Goal: Transaction & Acquisition: Purchase product/service

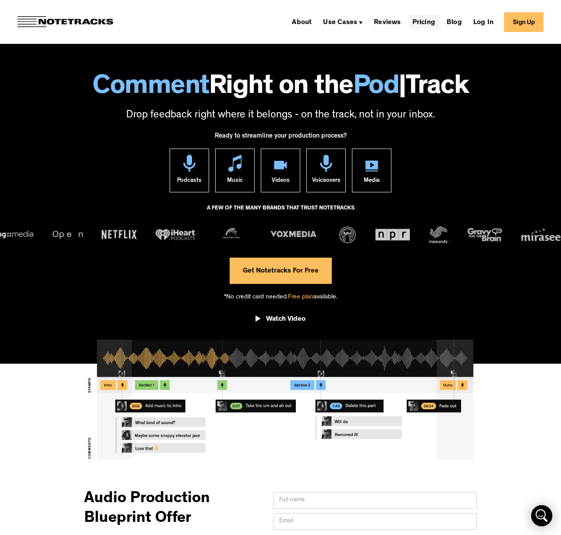
click at [421, 21] on link "Pricing" at bounding box center [424, 22] width 30 height 14
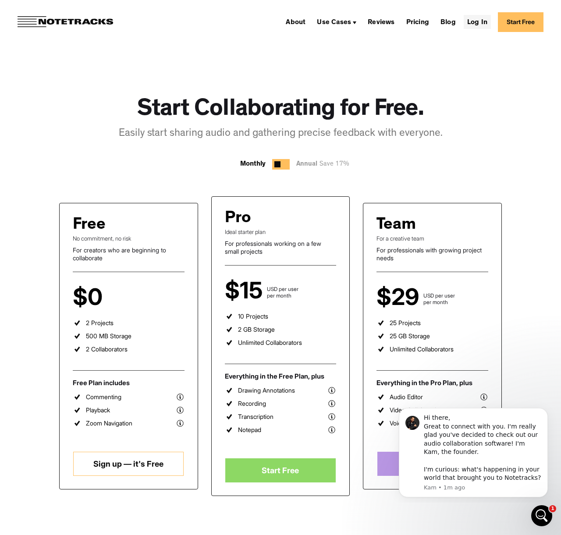
click at [478, 24] on link "Log In" at bounding box center [477, 22] width 27 height 14
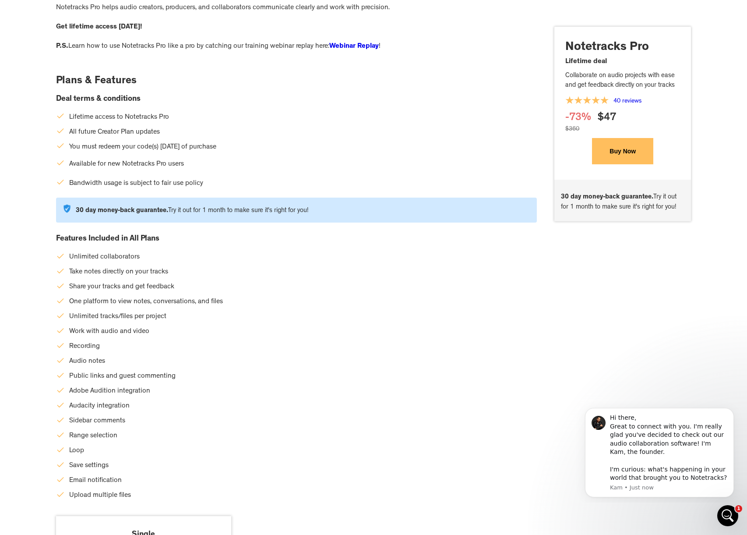
scroll to position [3158, 0]
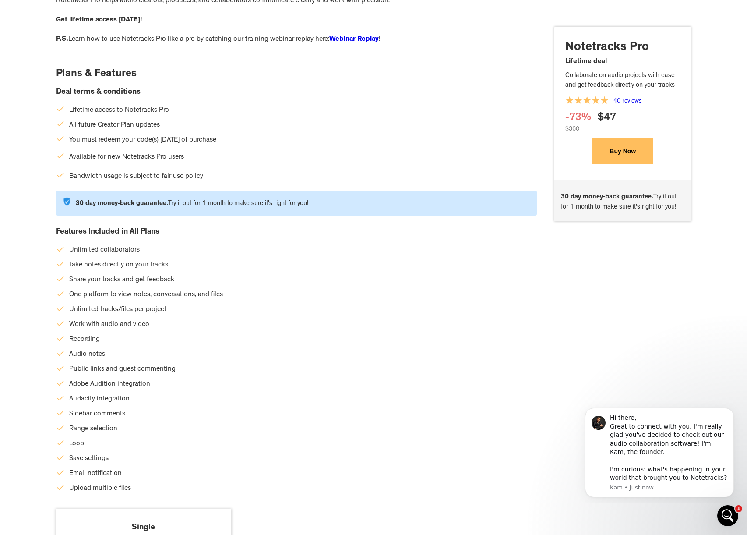
scroll to position [3167, 0]
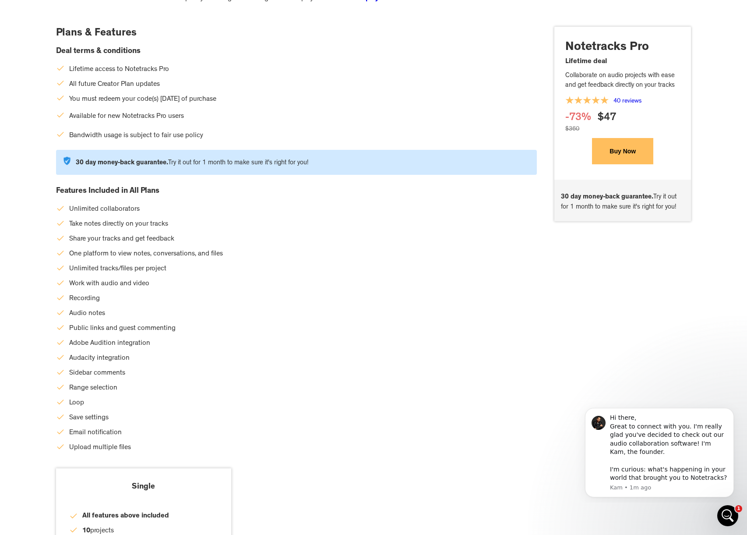
scroll to position [3199, 0]
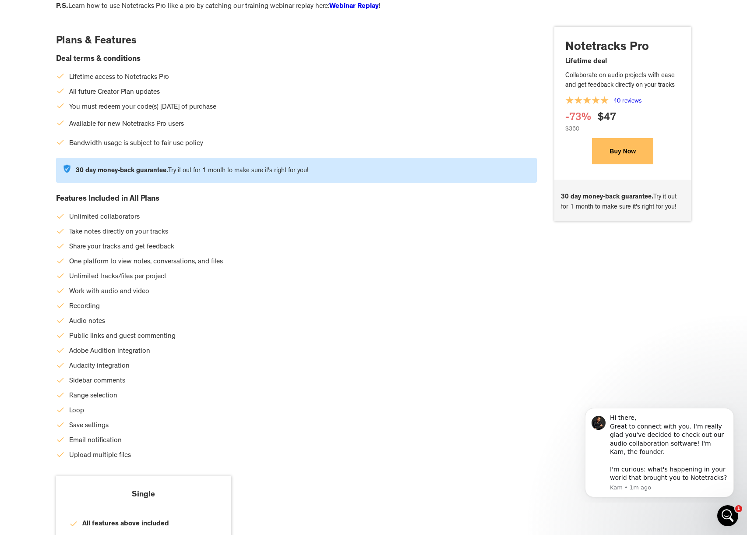
drag, startPoint x: 95, startPoint y: 121, endPoint x: 167, endPoint y: 120, distance: 72.3
click at [167, 120] on div "Available for new Notetracks Pro users" at bounding box center [126, 124] width 115 height 11
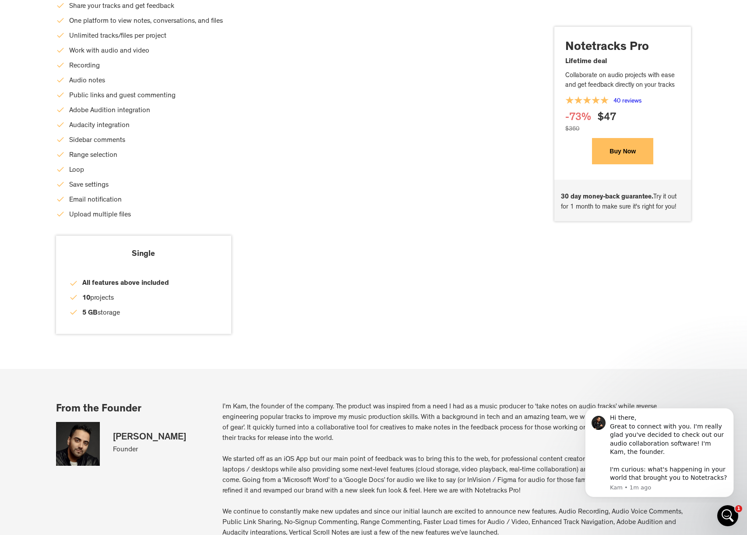
scroll to position [3460, 0]
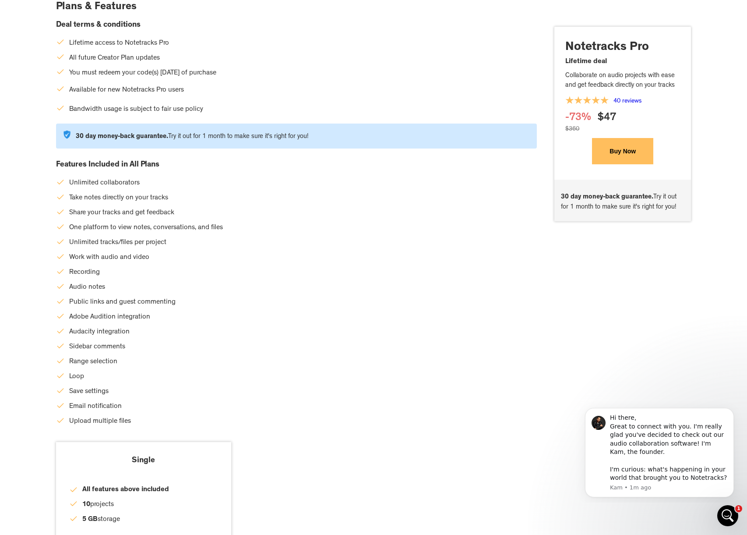
scroll to position [3237, 0]
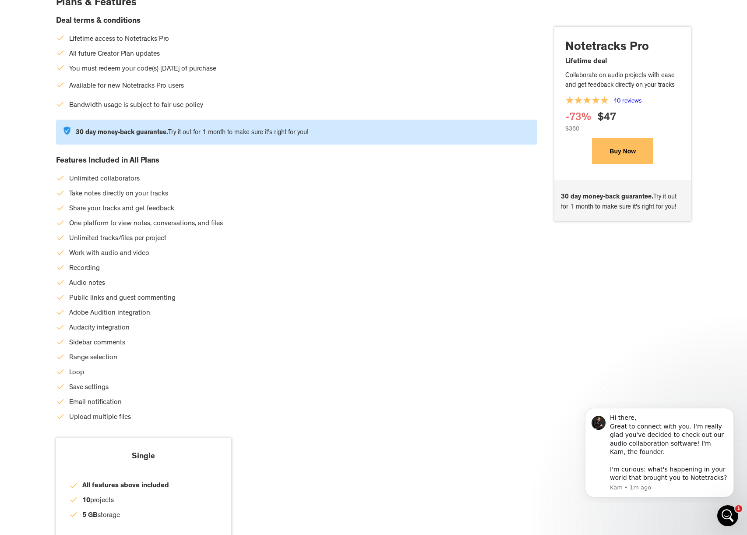
click at [338, 334] on div "Audacity integration" at bounding box center [296, 328] width 481 height 15
click at [609, 152] on button "Buy Now" at bounding box center [622, 151] width 61 height 26
